Goal: Navigation & Orientation: Find specific page/section

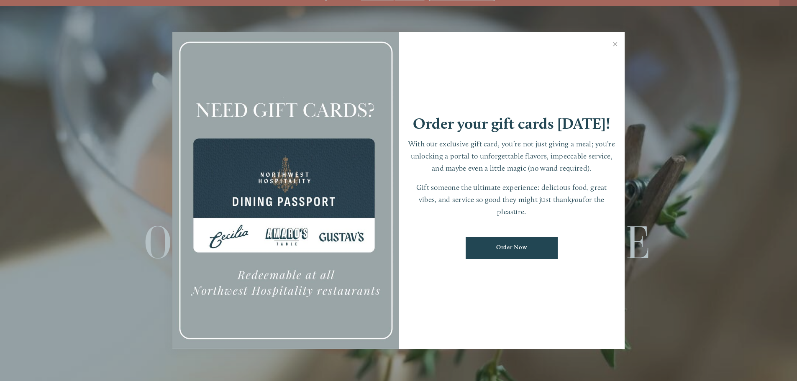
scroll to position [18, 0]
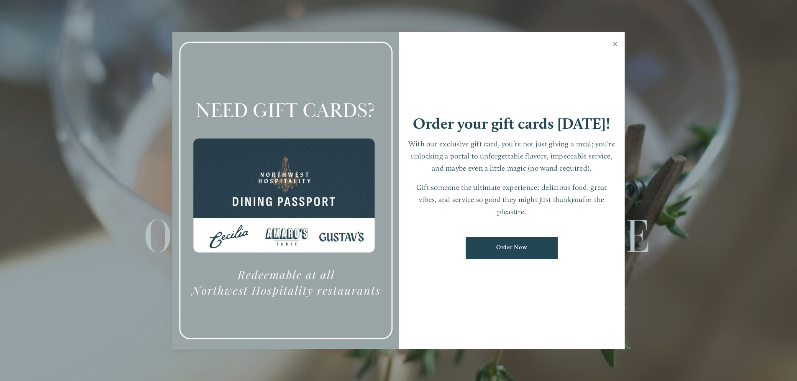
click at [618, 43] on link "Close" at bounding box center [615, 44] width 16 height 23
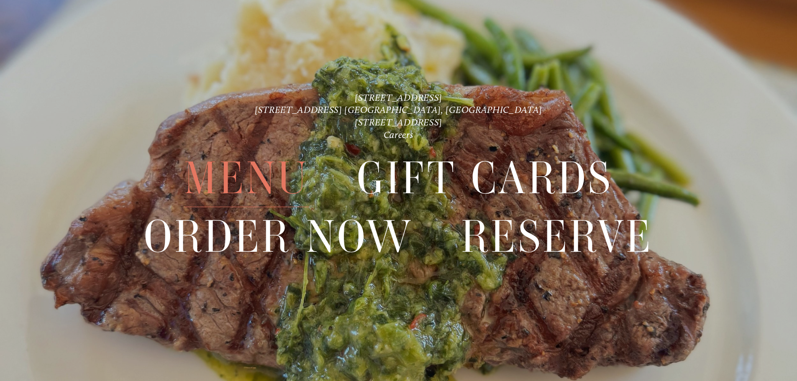
click at [248, 170] on span "Menu" at bounding box center [246, 179] width 125 height 58
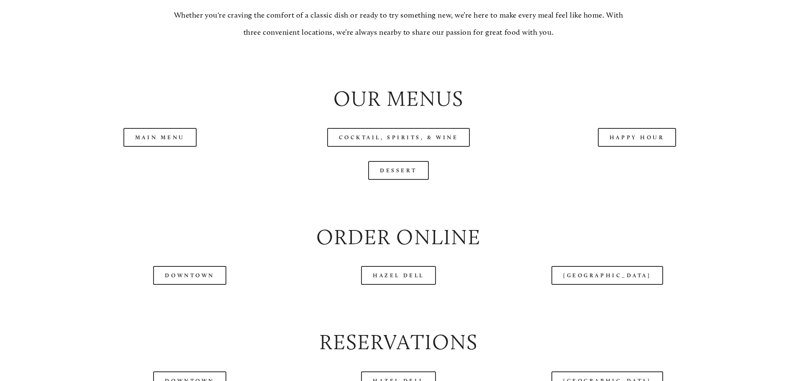
scroll to position [920, 0]
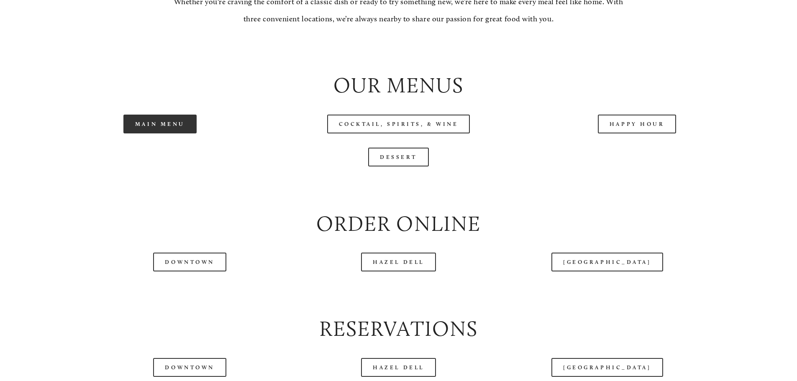
click at [163, 133] on link "Main Menu" at bounding box center [159, 124] width 73 height 19
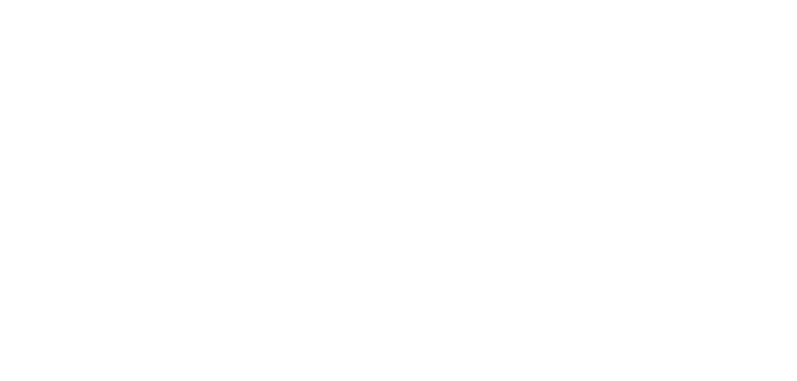
scroll to position [18, 0]
